Goal: Task Accomplishment & Management: Manage account settings

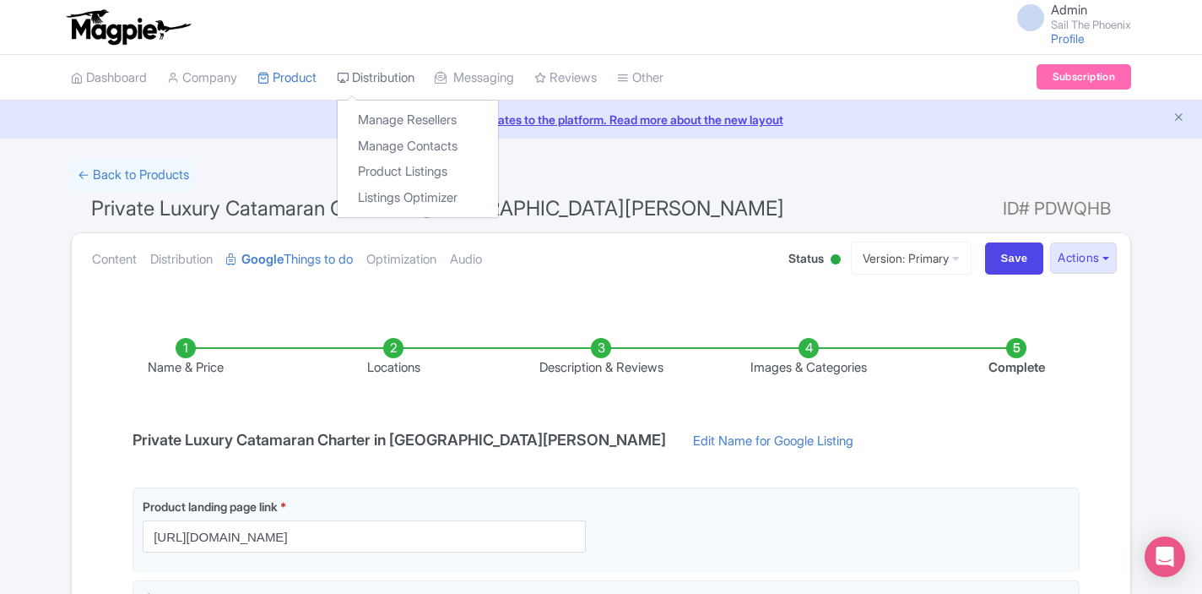
click at [375, 74] on link "Distribution" at bounding box center [376, 78] width 78 height 46
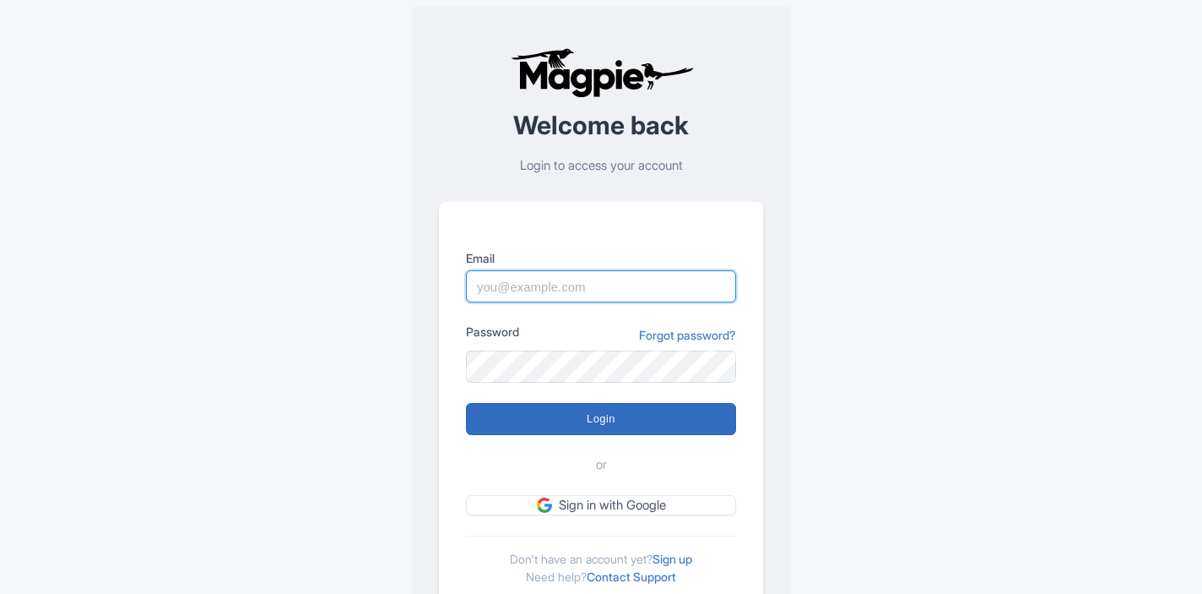
type input "marketing@sailthephoenix.com"
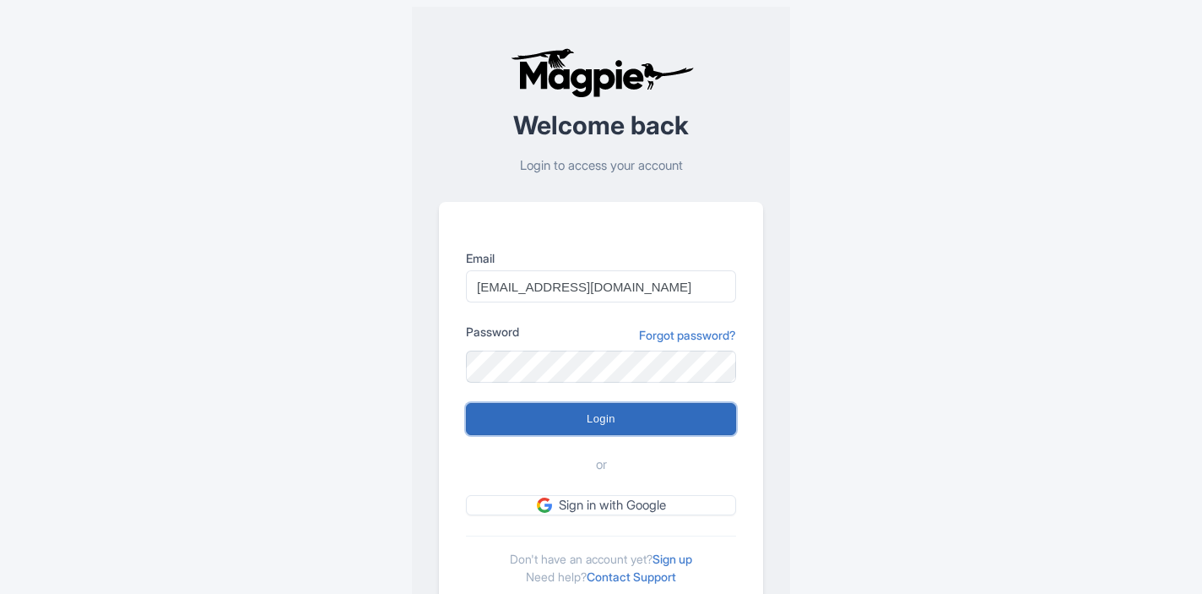
click at [592, 403] on input "Login" at bounding box center [601, 419] width 270 height 32
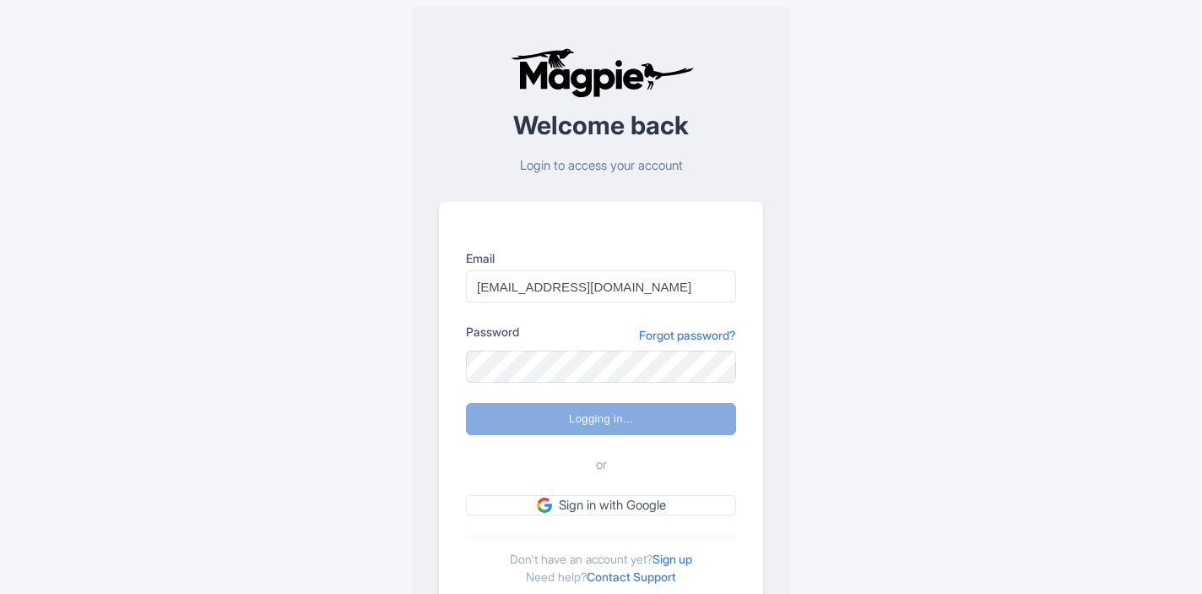
type input "Logging in..."
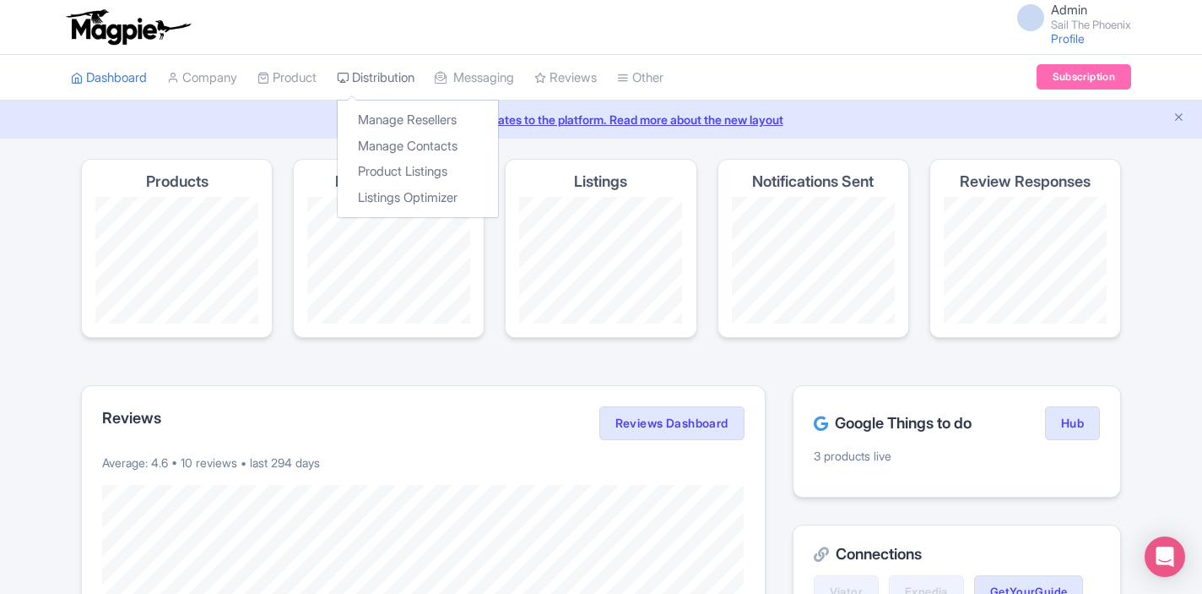
click at [361, 77] on link "Distribution" at bounding box center [376, 78] width 78 height 46
